Goal: Information Seeking & Learning: Learn about a topic

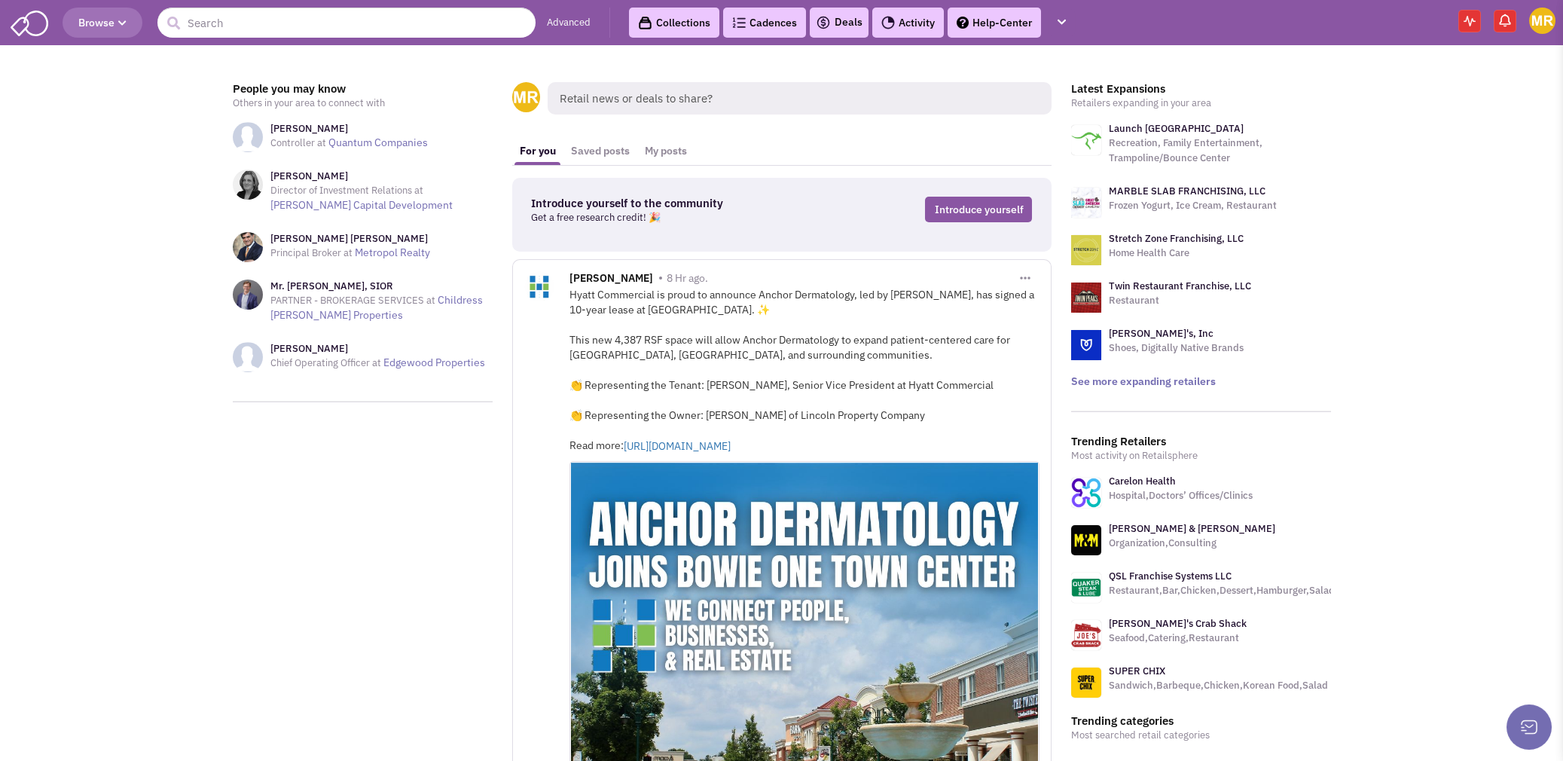
click at [112, 19] on span "Browse" at bounding box center [102, 23] width 48 height 14
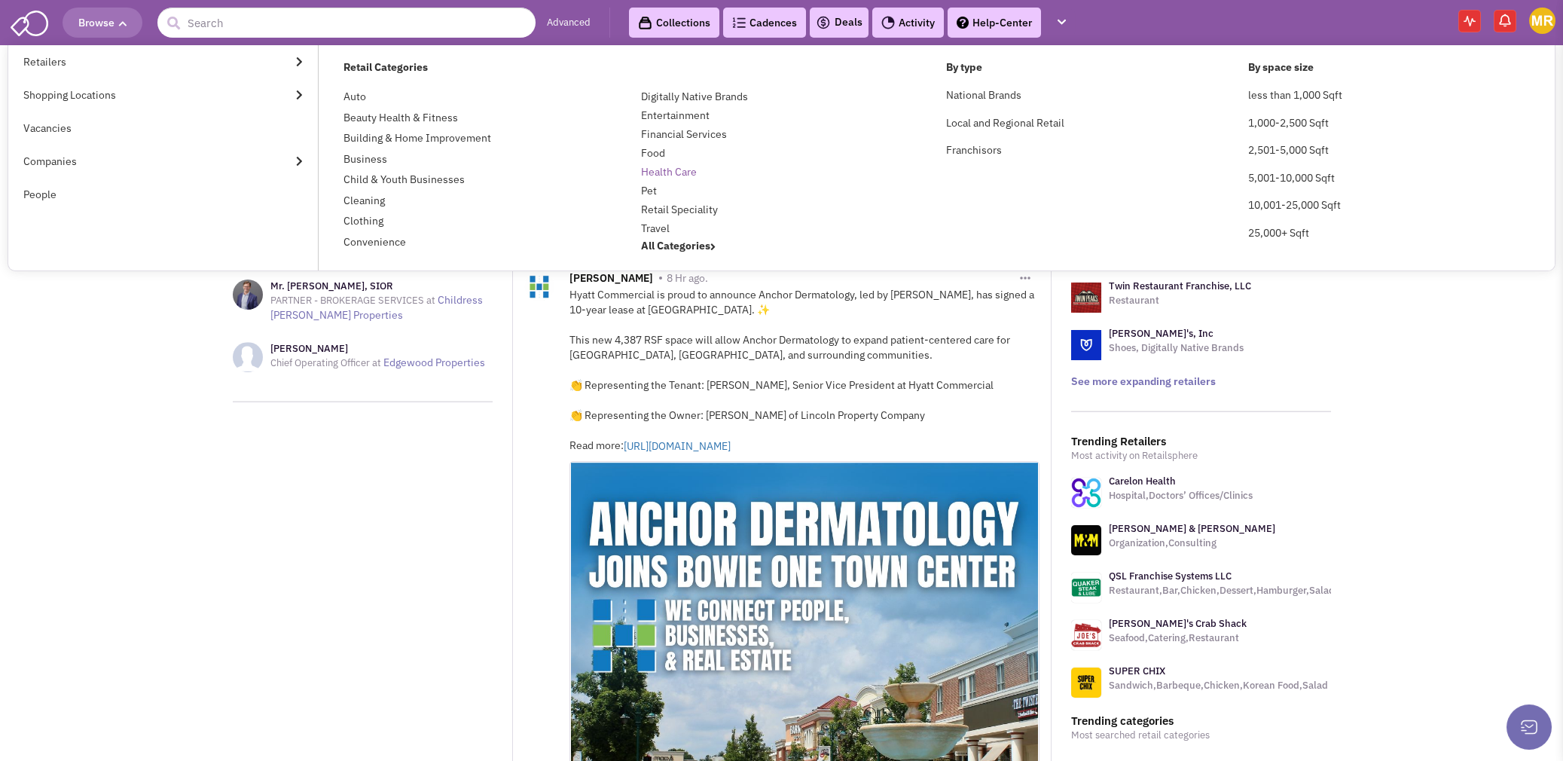
click at [675, 169] on link "Health Care" at bounding box center [669, 172] width 56 height 14
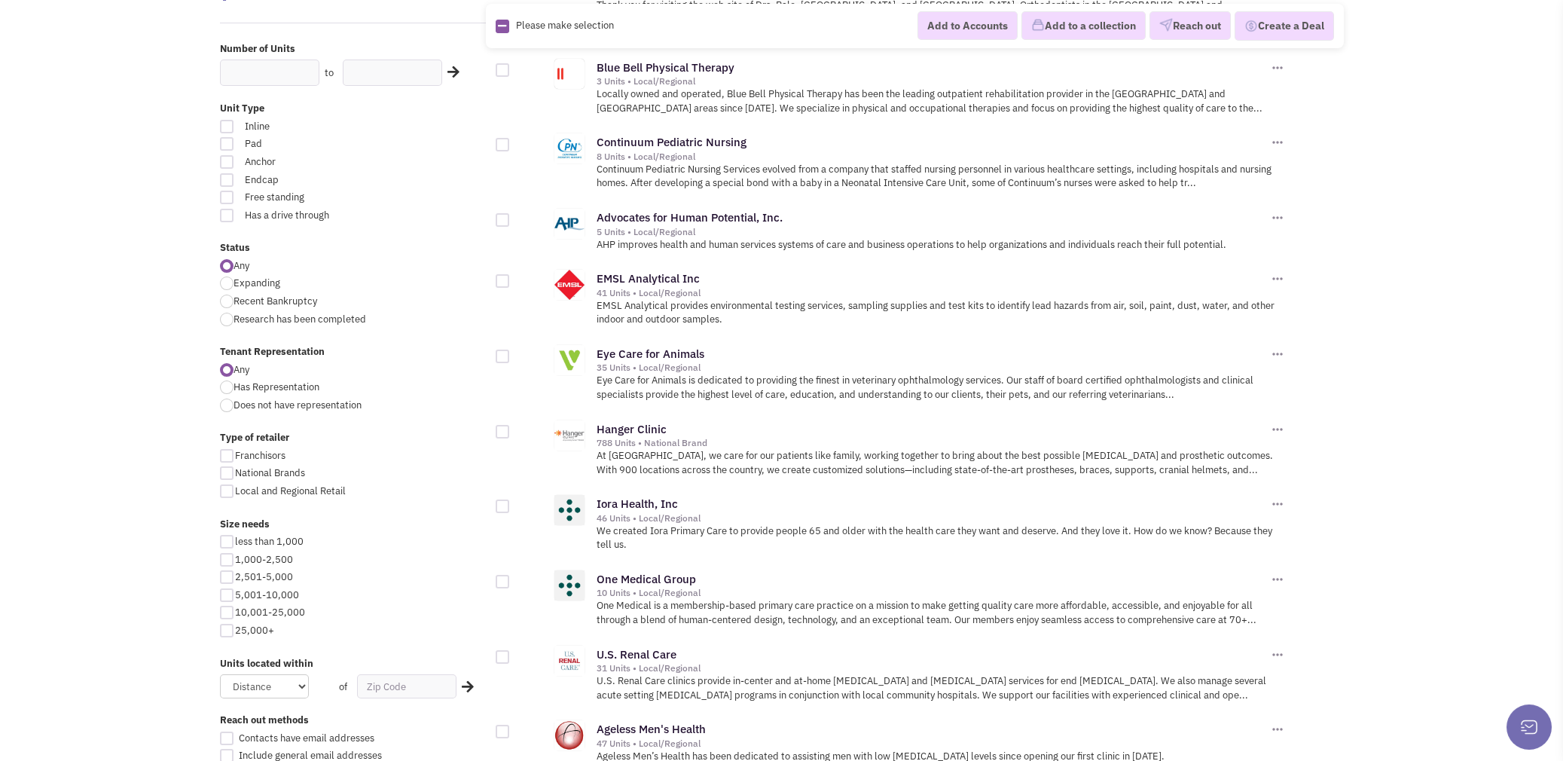
scroll to position [603, 0]
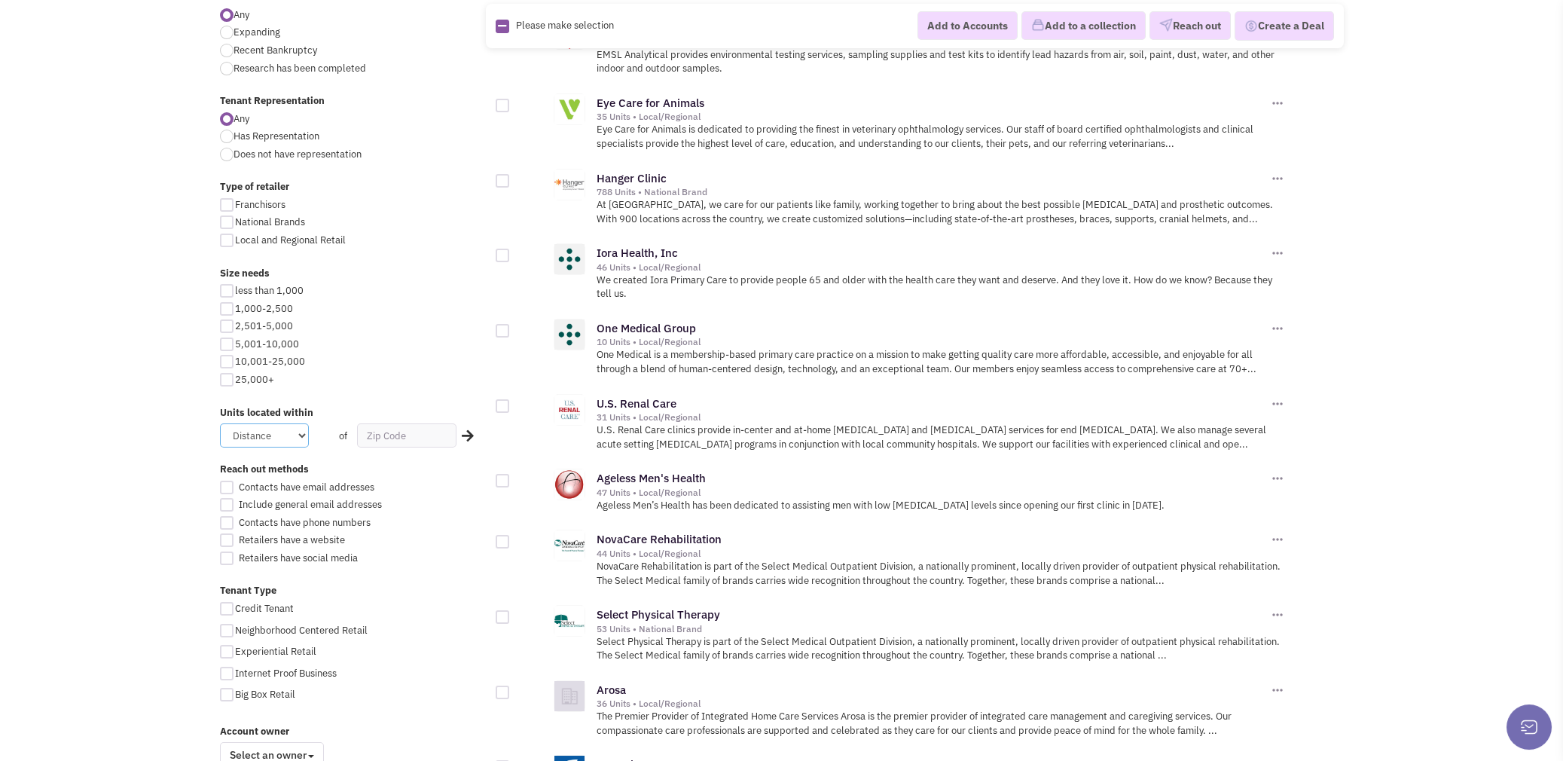
click at [300, 434] on select "Distance 1 Mile 5 Miles 10 Miles 20 Miles 50 Miles" at bounding box center [264, 435] width 89 height 24
select select "50"
click at [220, 423] on select "Distance 1 Mile 5 Miles 10 Miles 20 Miles 50 Miles" at bounding box center [264, 435] width 89 height 24
click at [384, 437] on input "text" at bounding box center [406, 435] width 99 height 24
type input "22030"
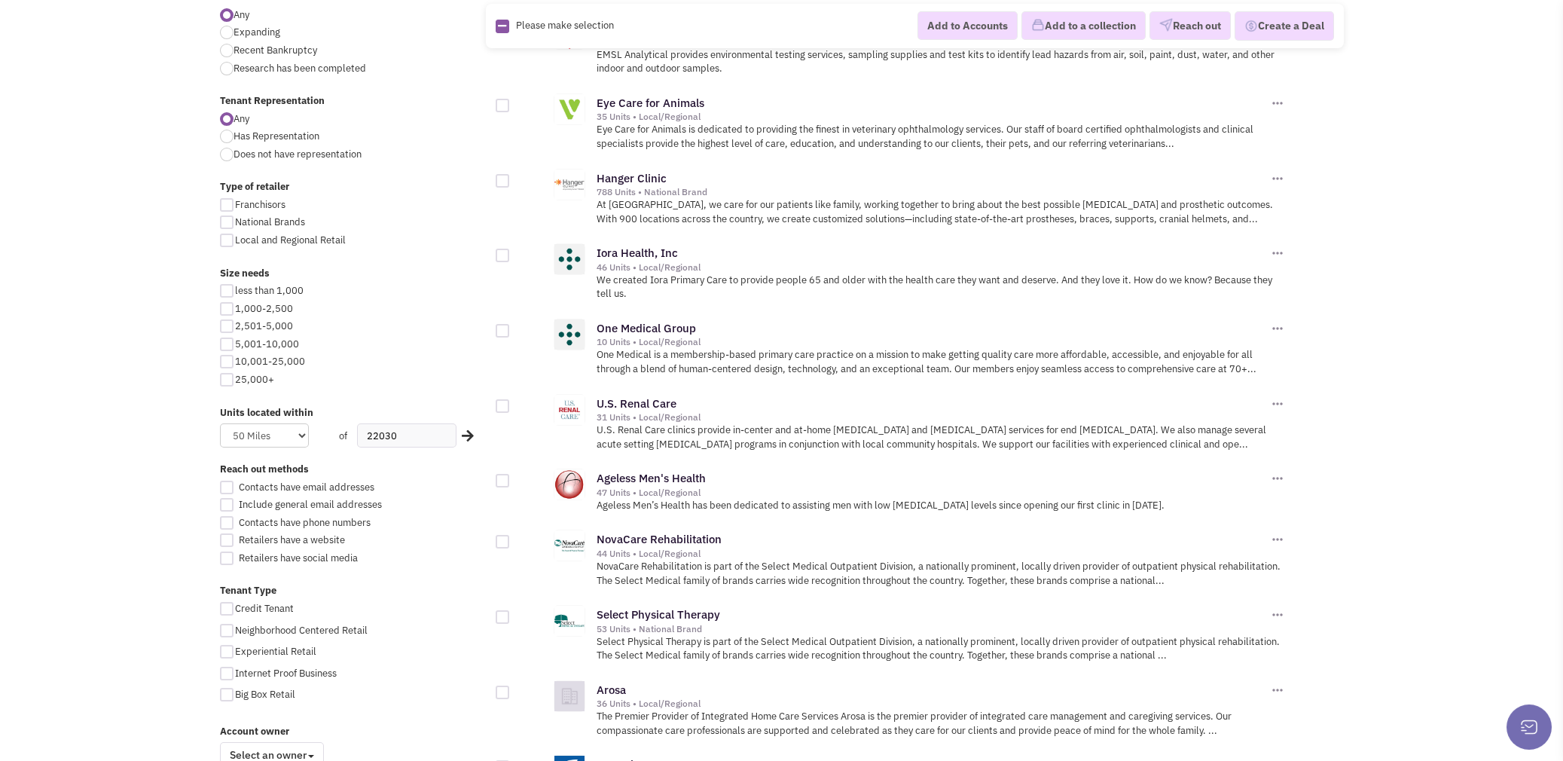
click at [466, 435] on icon at bounding box center [468, 436] width 12 height 14
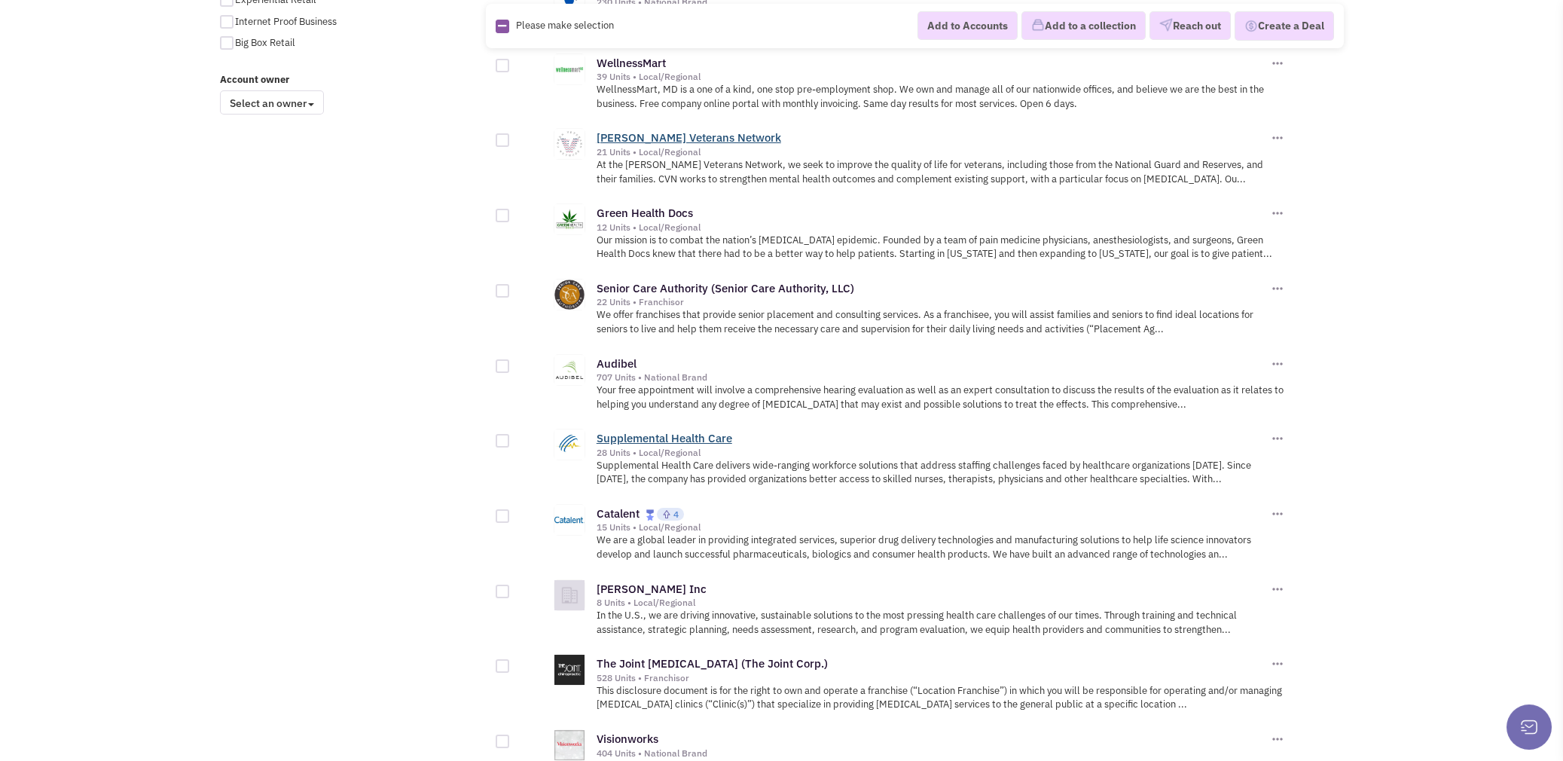
scroll to position [1280, 0]
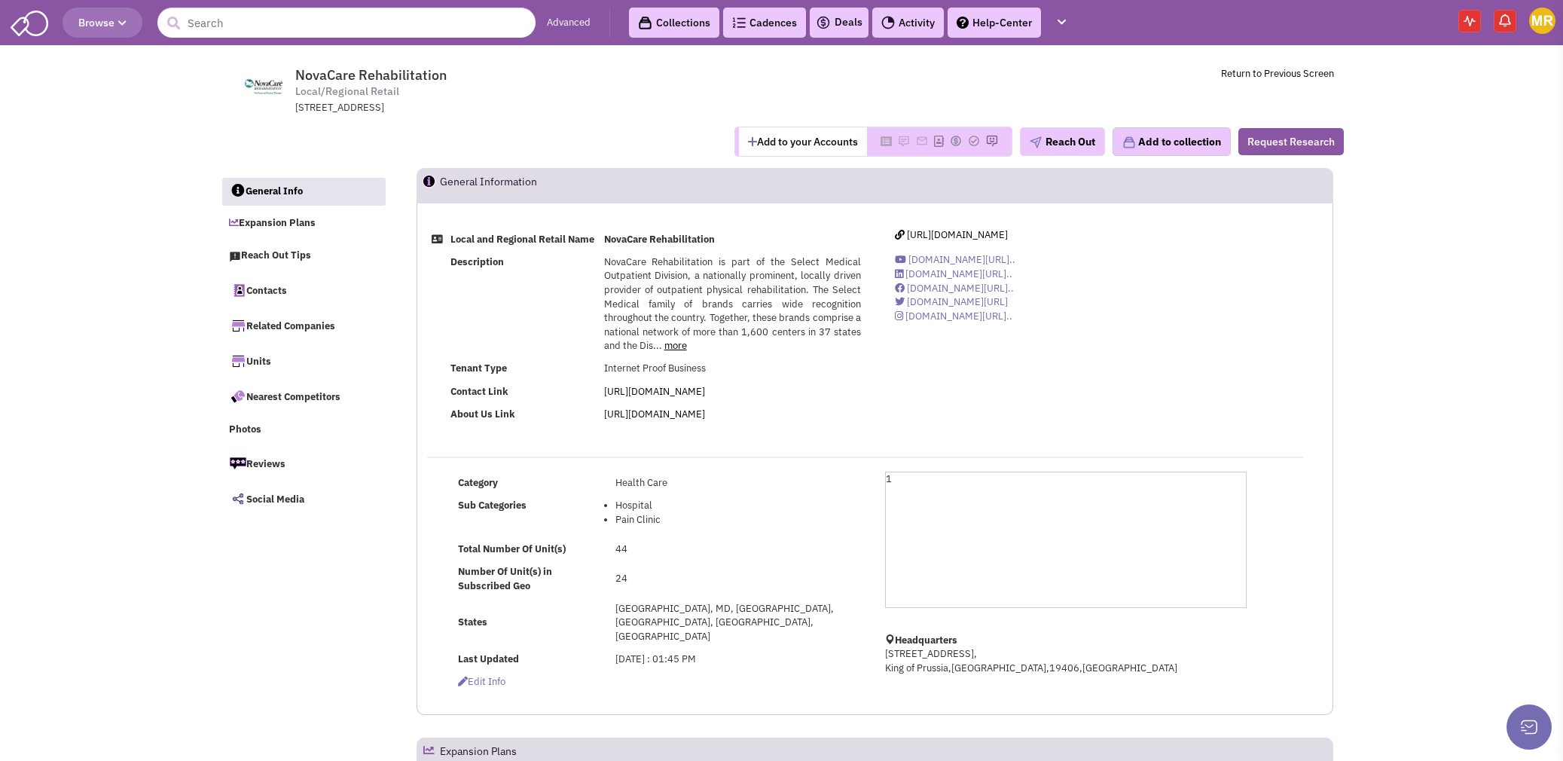
select select
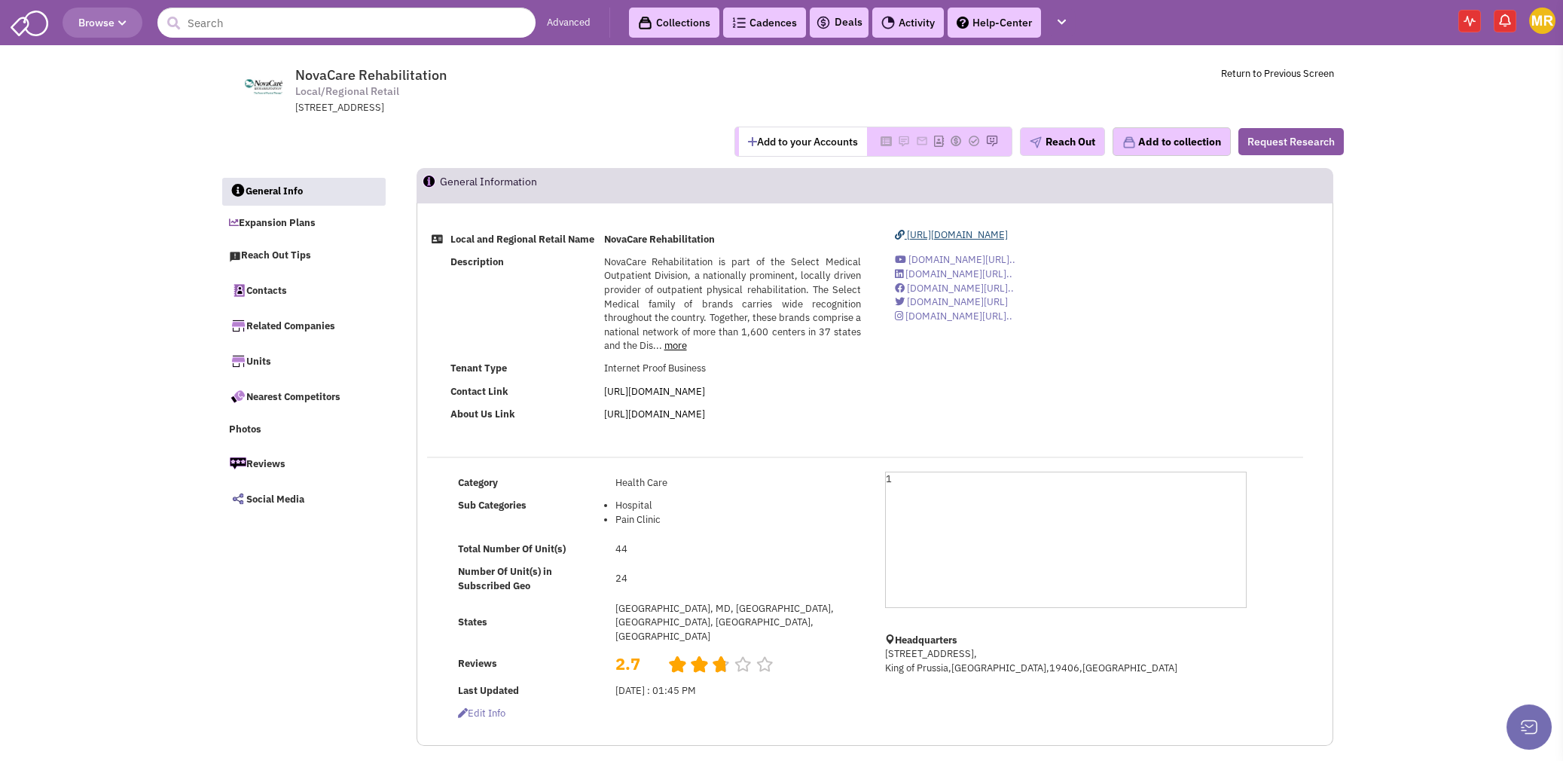
click at [976, 233] on span "https://www.novacare.com" at bounding box center [957, 234] width 101 height 13
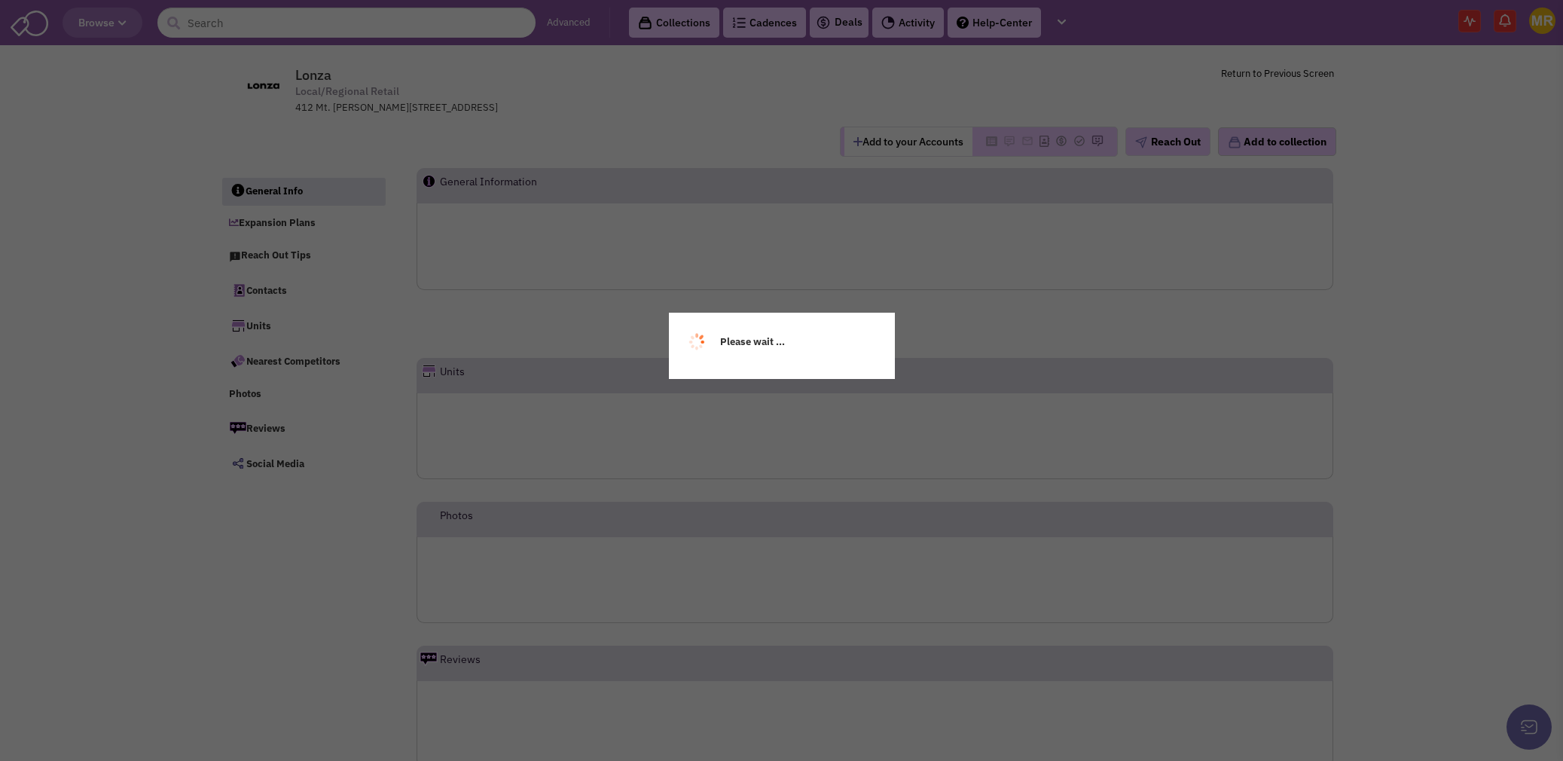
select select
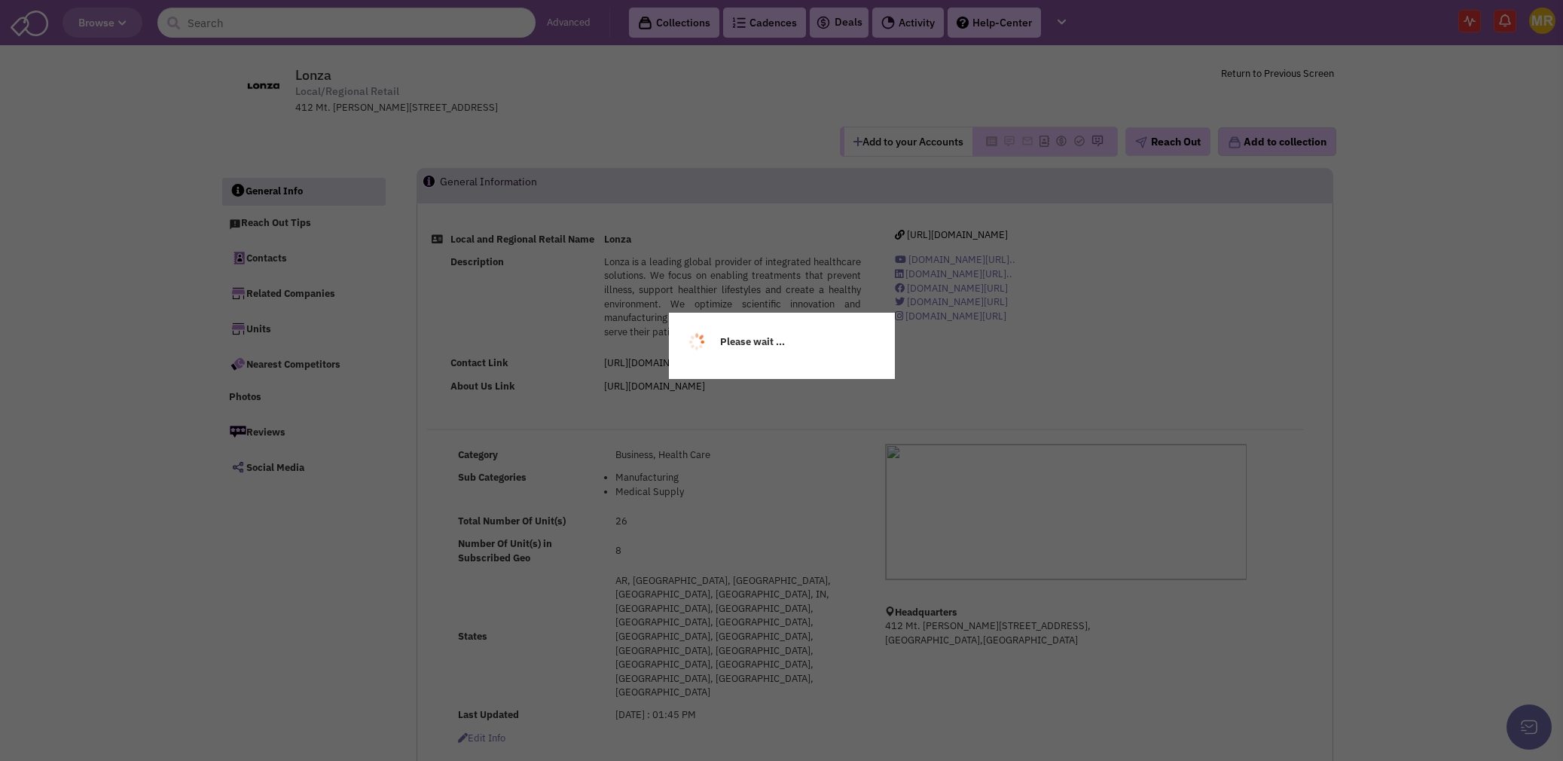
select select
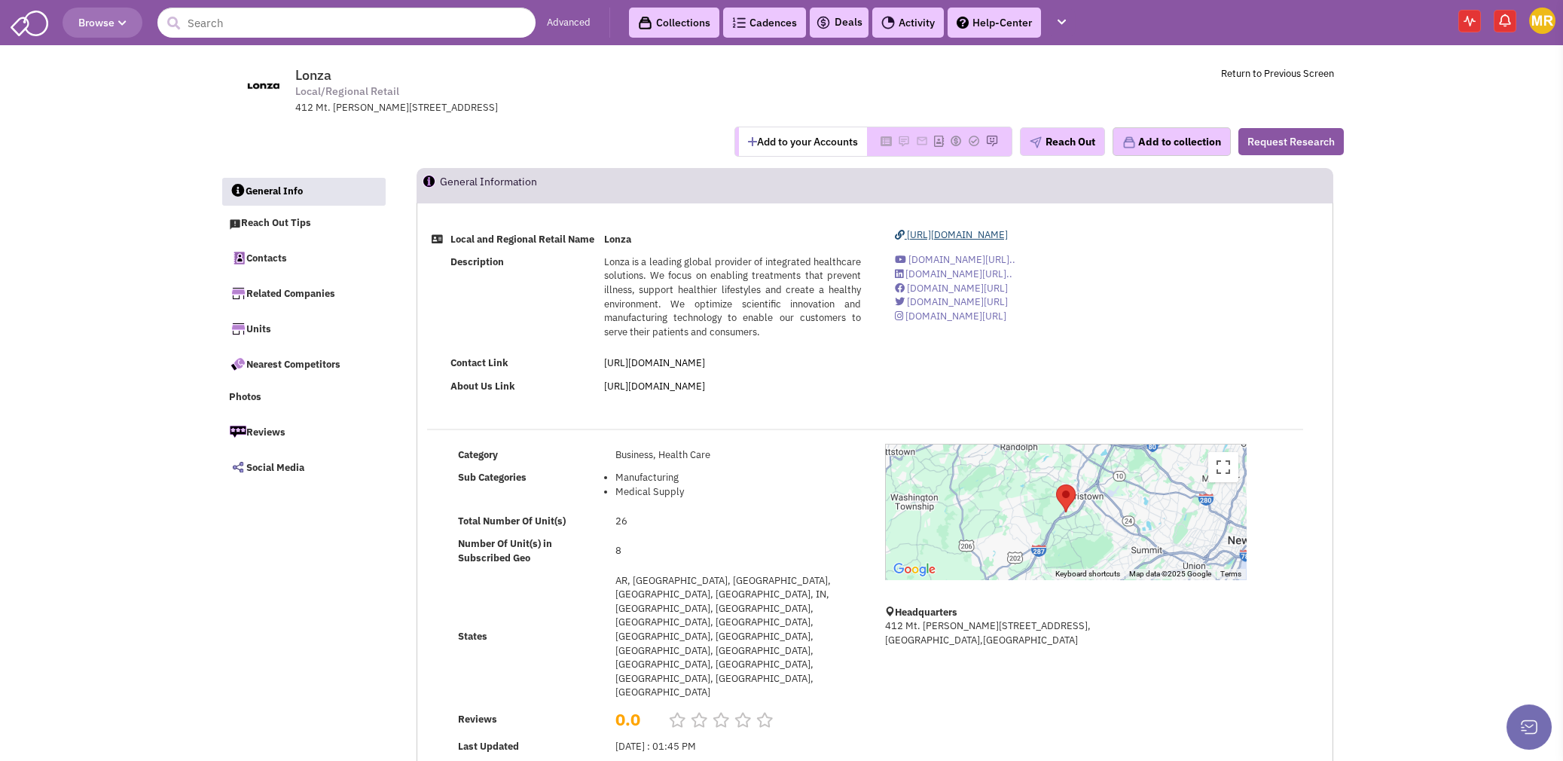
click at [944, 237] on span "[URL][DOMAIN_NAME]" at bounding box center [957, 234] width 101 height 13
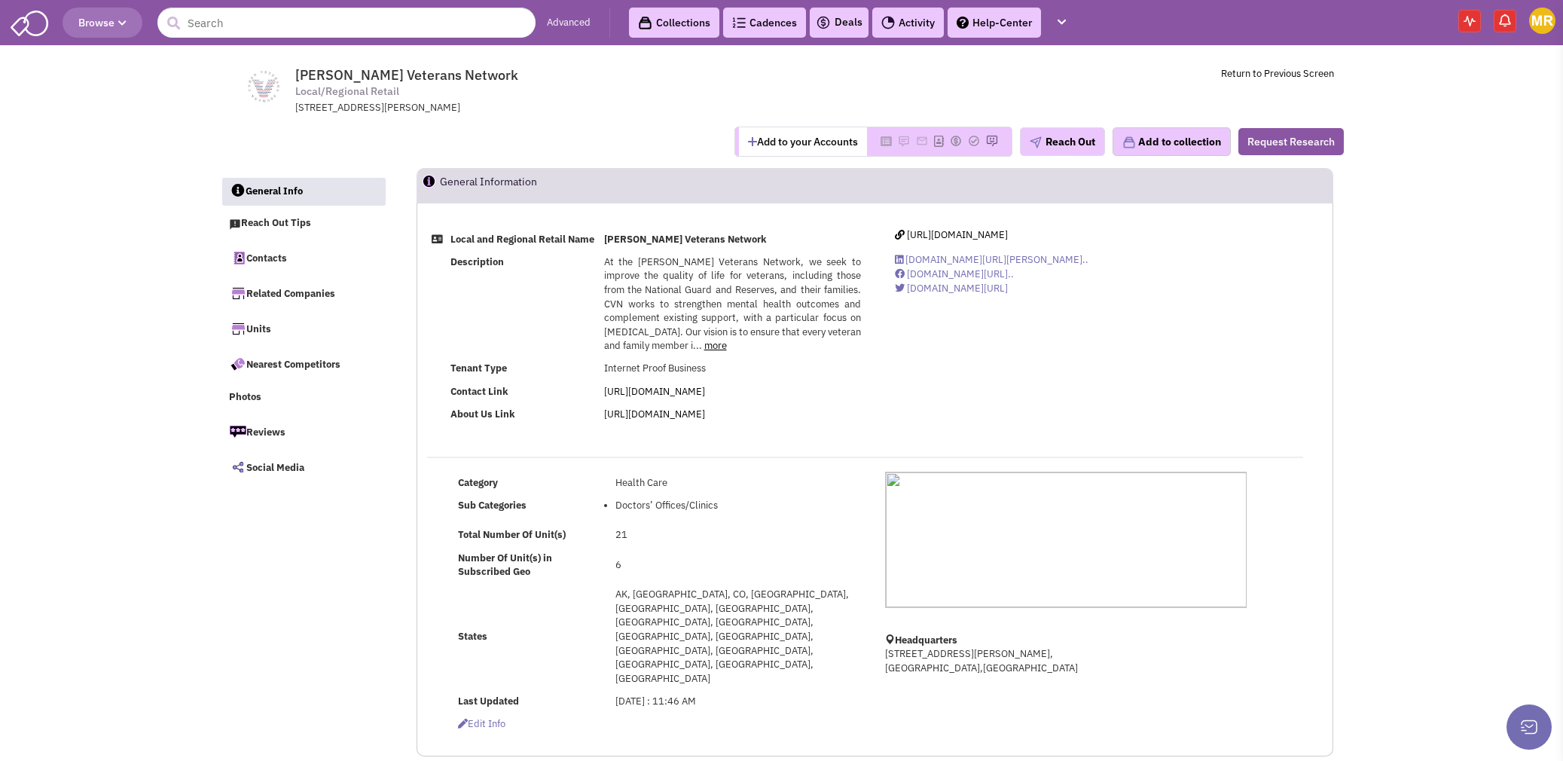
select select
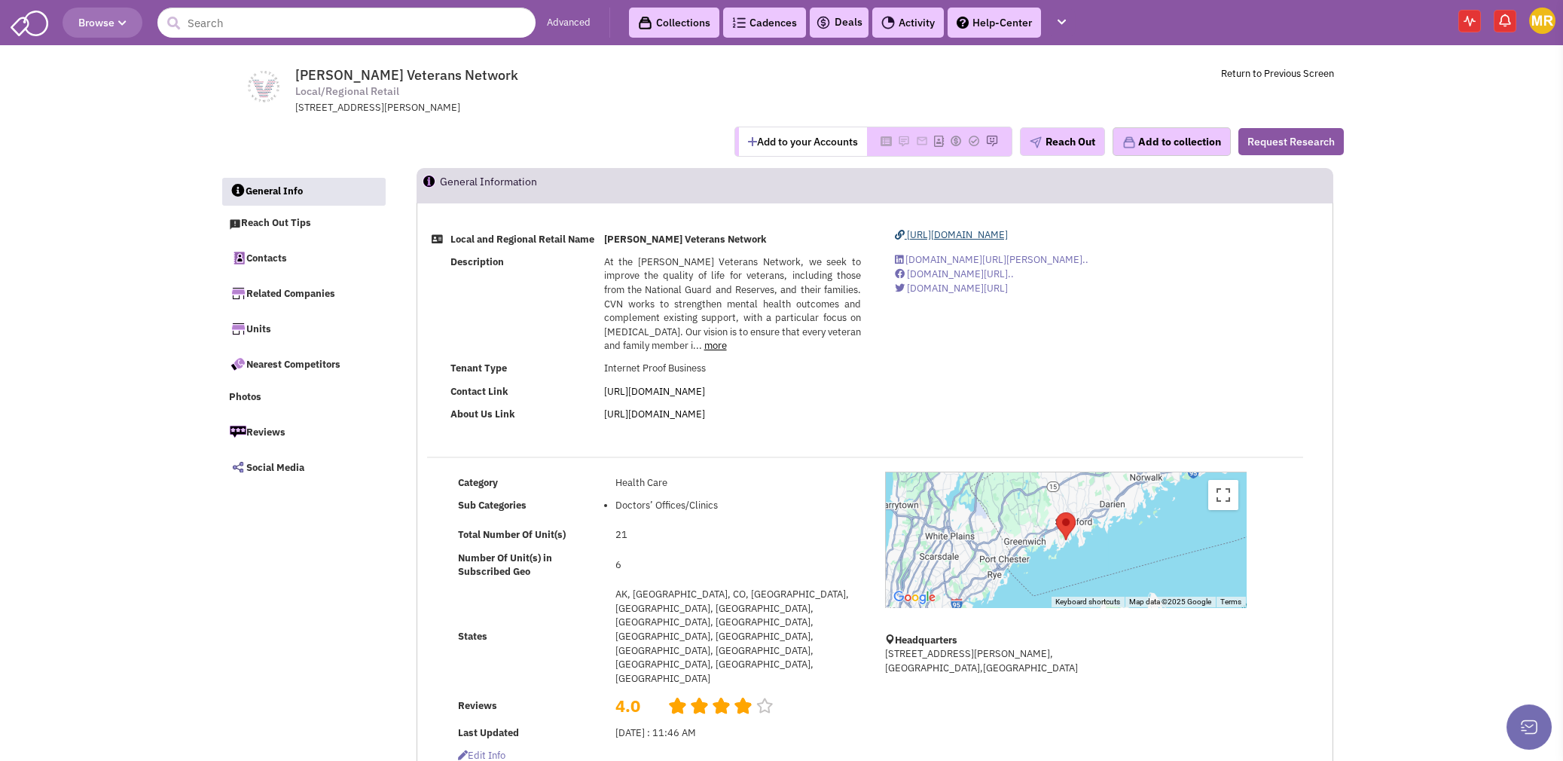
click at [1008, 234] on span "[URL][DOMAIN_NAME]" at bounding box center [957, 234] width 101 height 13
click at [975, 241] on div "[URL][DOMAIN_NAME] [DOMAIN_NAME][URL][PERSON_NAME].. [DOMAIN_NAME][URL].. [DOMA…" at bounding box center [1065, 267] width 381 height 78
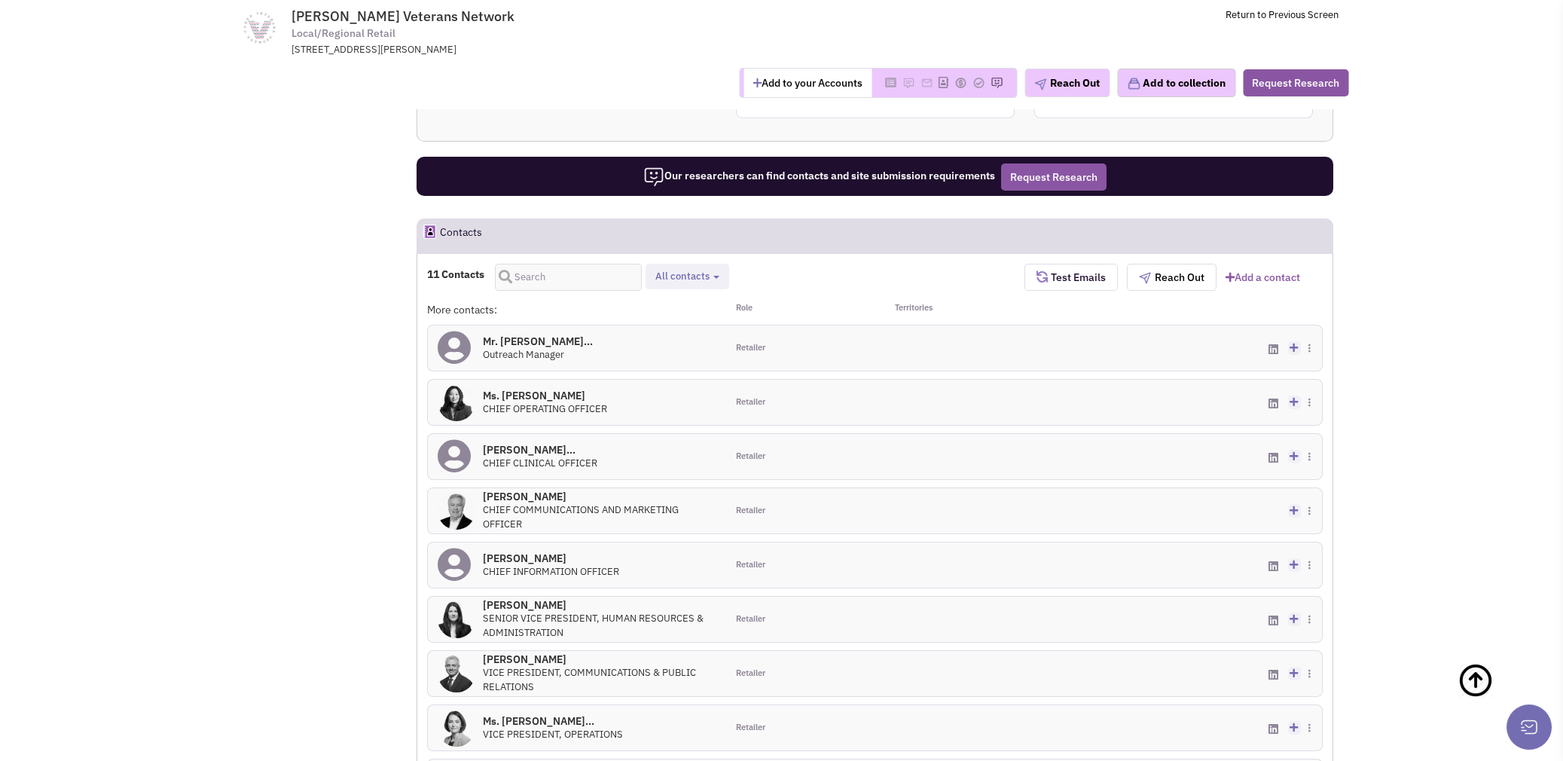
scroll to position [1054, 0]
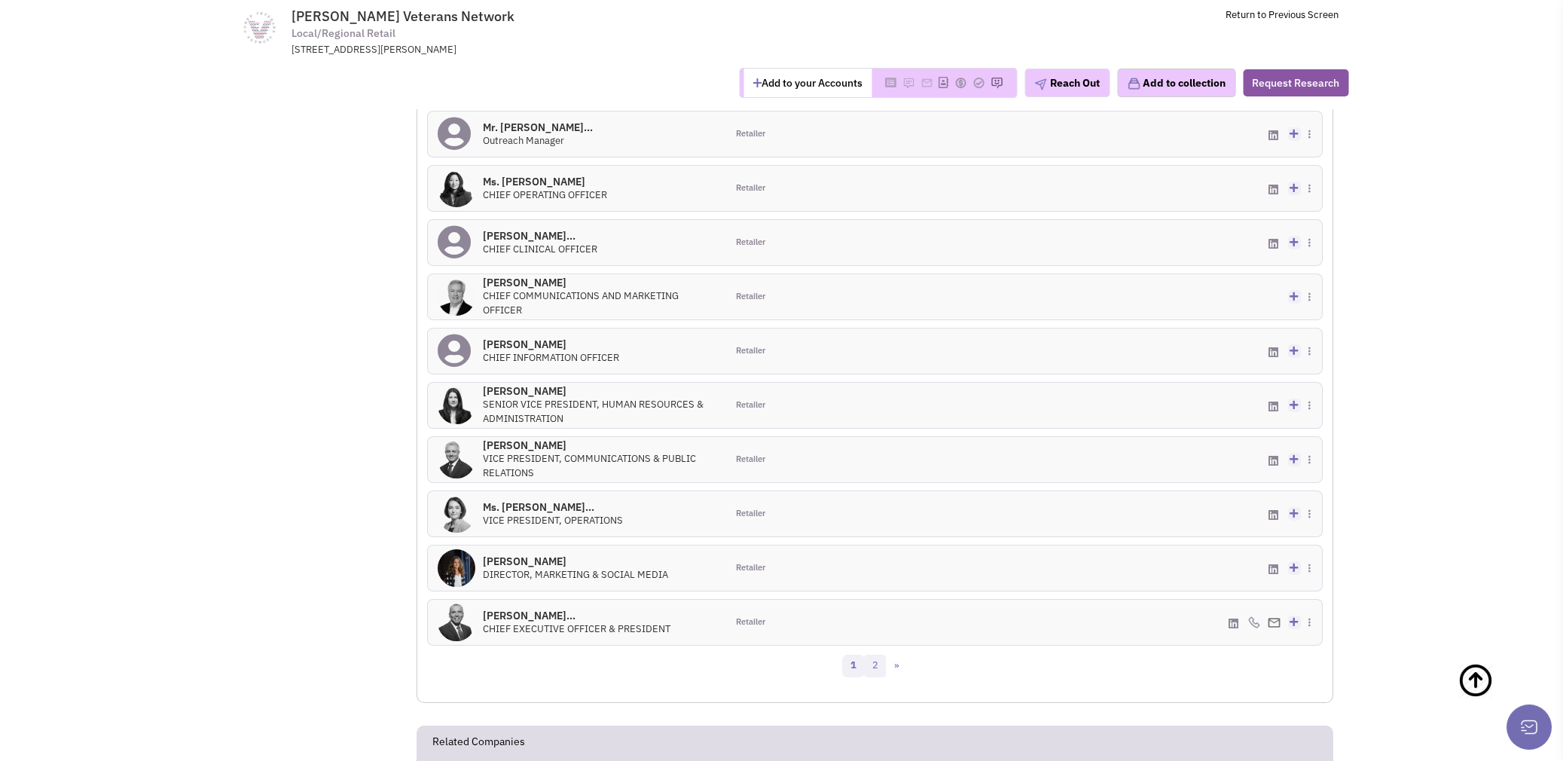
click at [875, 655] on link "2" at bounding box center [875, 666] width 23 height 23
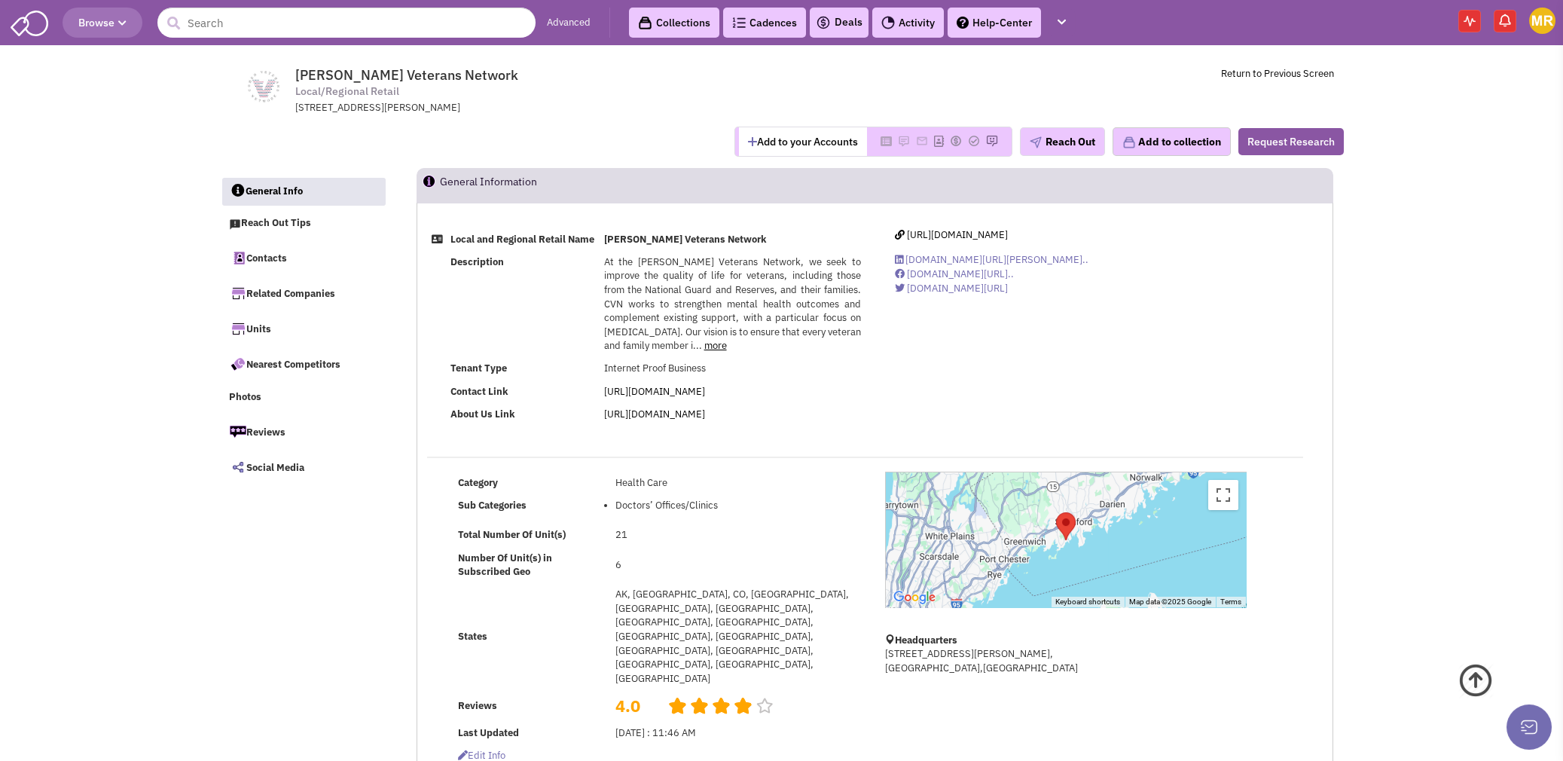
scroll to position [0, 0]
click at [1008, 236] on span "[URL][DOMAIN_NAME]" at bounding box center [957, 234] width 101 height 13
